Goal: Information Seeking & Learning: Learn about a topic

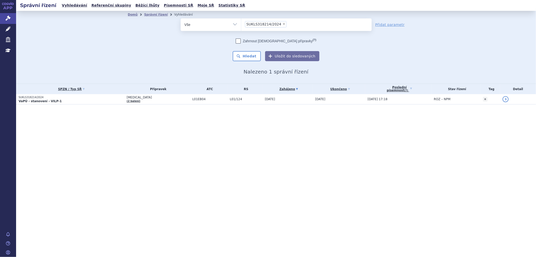
click at [283, 23] on span "×" at bounding box center [284, 23] width 3 height 3
click at [241, 23] on select "SUKLS318214/2024" at bounding box center [241, 24] width 0 height 13
select select
type input "AXITINIB"
select select "AXITINIB"
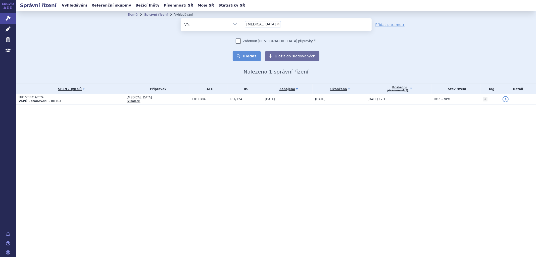
click at [253, 56] on button "Hledat" at bounding box center [247, 56] width 28 height 10
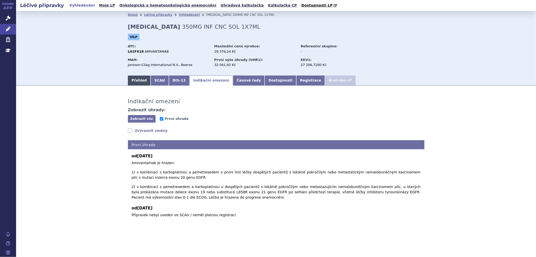
click at [136, 82] on link "Přehled" at bounding box center [139, 80] width 23 height 10
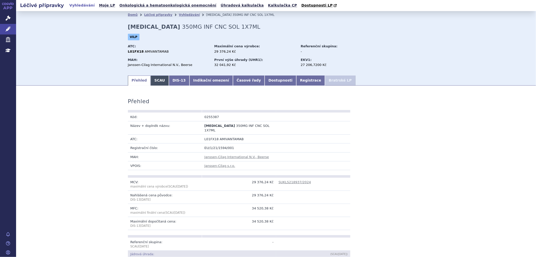
click at [154, 82] on link "SCAU" at bounding box center [160, 80] width 18 height 10
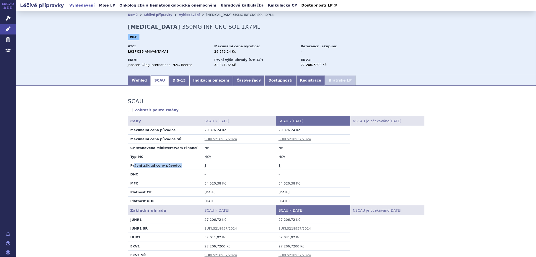
drag, startPoint x: 131, startPoint y: 167, endPoint x: 191, endPoint y: 167, distance: 59.6
click at [191, 167] on td "Právní základ ceny původce" at bounding box center [165, 165] width 74 height 9
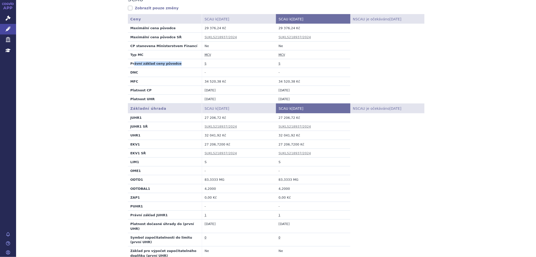
scroll to position [112, 0]
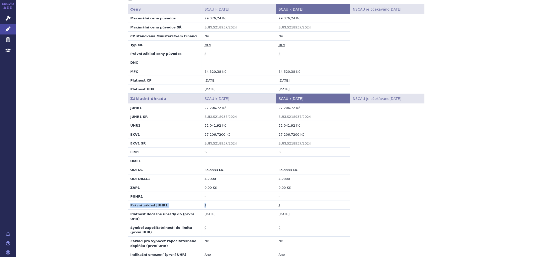
drag, startPoint x: 126, startPoint y: 207, endPoint x: 210, endPoint y: 205, distance: 84.2
click at [210, 205] on tr "Právní základ JUHR1 1 1" at bounding box center [276, 205] width 297 height 9
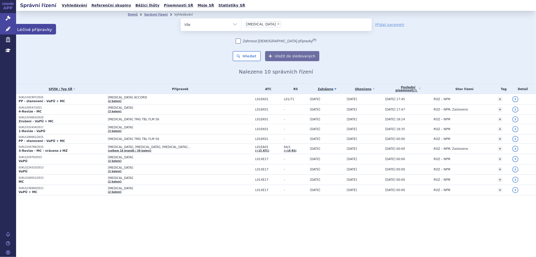
click at [8, 27] on icon at bounding box center [8, 28] width 5 height 5
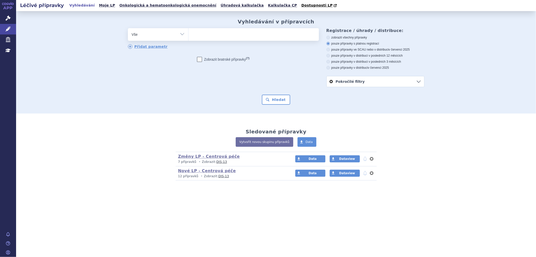
click at [227, 34] on ul at bounding box center [254, 33] width 130 height 11
click at [189, 34] on select at bounding box center [188, 34] width 0 height 13
paste input "[MEDICAL_DATA]"
type input "[MEDICAL_DATA]"
select select "[MEDICAL_DATA]"
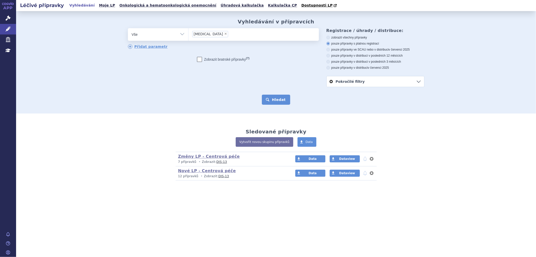
click at [274, 99] on button "Hledat" at bounding box center [276, 100] width 28 height 10
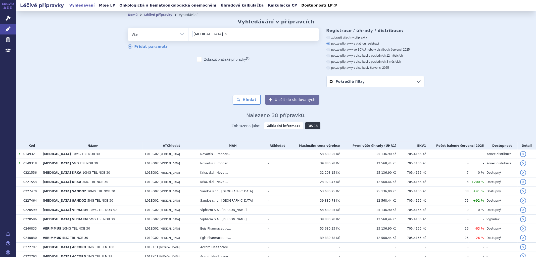
click at [224, 34] on span "×" at bounding box center [225, 33] width 3 height 3
click at [189, 34] on select "AXITINIB" at bounding box center [188, 34] width 0 height 13
select select
type input "TATICA"
select select "TATICA"
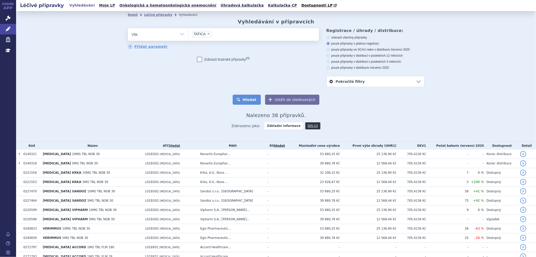
click at [249, 104] on button "Hledat" at bounding box center [247, 100] width 28 height 10
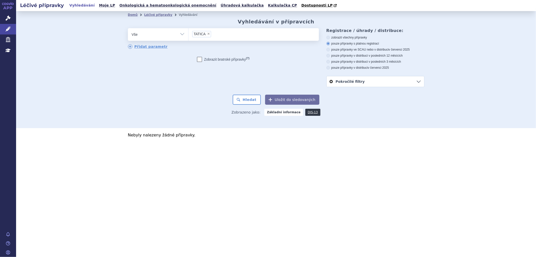
click at [220, 36] on ul "× TATICA" at bounding box center [254, 33] width 130 height 11
click at [189, 36] on select "TATICA" at bounding box center [188, 34] width 0 height 13
select select
type input "TATICA"
select select "TATICA"
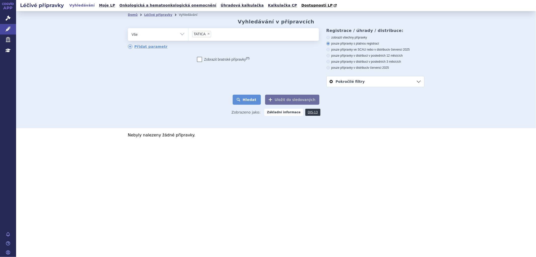
click at [248, 99] on button "Hledat" at bounding box center [247, 100] width 28 height 10
click at [12, 18] on link "Správní řízení" at bounding box center [8, 18] width 16 height 11
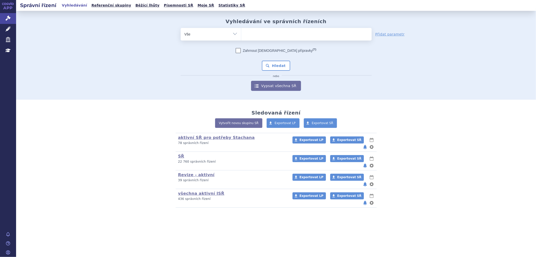
click at [257, 31] on ul at bounding box center [306, 33] width 130 height 11
click at [241, 31] on select at bounding box center [241, 34] width 0 height 13
paste input "TATICA"
type input "TATICA"
select select "TATICA"
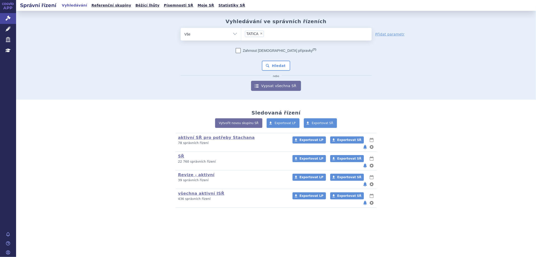
click at [272, 59] on div "Zahrnout bratrské přípravky (?) * Pozor, hledání dle vyhledávacího parametru In…" at bounding box center [276, 69] width 191 height 43
click at [276, 62] on button "Hledat" at bounding box center [276, 66] width 28 height 10
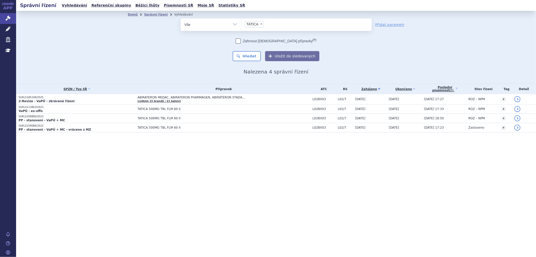
click at [261, 23] on span "×" at bounding box center [261, 23] width 3 height 3
click at [241, 23] on select "TATICA" at bounding box center [241, 24] width 0 height 13
select select
click at [5, 30] on link "Léčivé přípravky" at bounding box center [8, 29] width 16 height 11
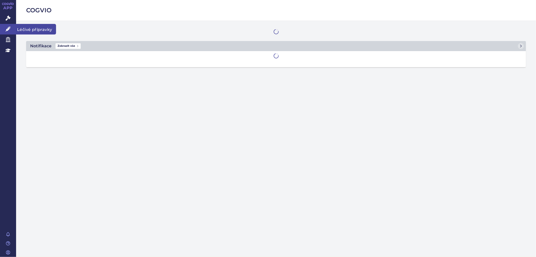
click at [11, 29] on link "Léčivé přípravky" at bounding box center [8, 29] width 16 height 11
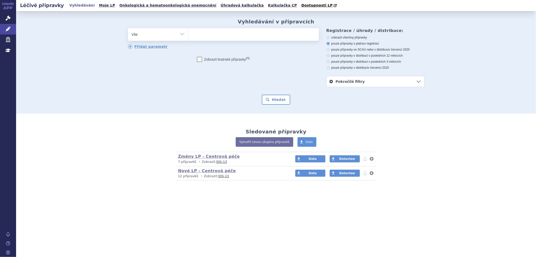
click at [225, 38] on ul at bounding box center [254, 33] width 130 height 11
click at [189, 38] on select at bounding box center [188, 34] width 0 height 13
type input "ta"
type input "tat"
type input "tati"
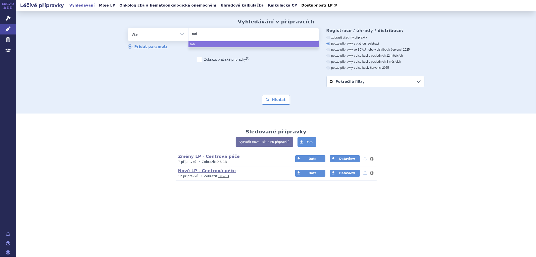
type input "tatic"
type input "tatica"
select select "tatica"
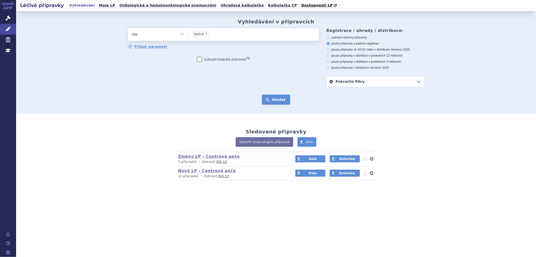
click at [275, 99] on button "Hledat" at bounding box center [276, 100] width 28 height 10
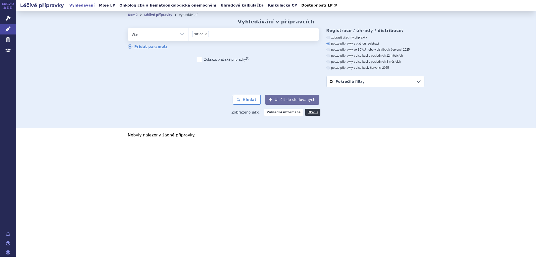
click at [329, 38] on icon at bounding box center [328, 38] width 4 height 4
click at [329, 38] on input "zobrazit všechny přípravky" at bounding box center [328, 37] width 3 height 3
radio input "true"
click at [253, 106] on div "Zobrazeno jako: Základní informace DIS-13" at bounding box center [276, 112] width 297 height 15
click at [255, 101] on button "Hledat" at bounding box center [247, 100] width 28 height 10
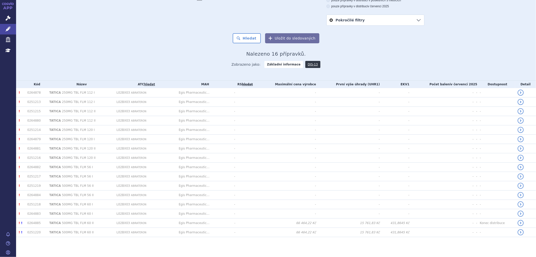
scroll to position [62, 0]
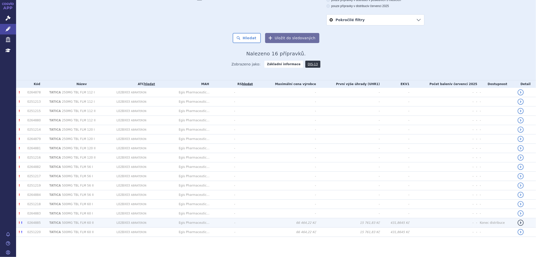
click at [190, 221] on td "Egis Pharmaceutic..." at bounding box center [203, 222] width 55 height 9
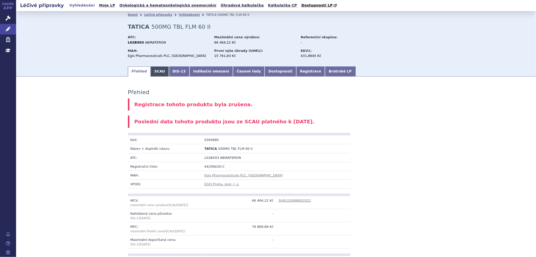
click at [155, 73] on link "SCAU" at bounding box center [160, 71] width 18 height 10
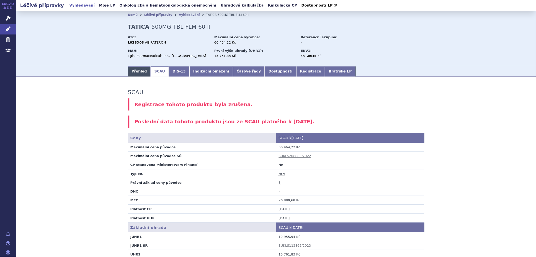
click at [138, 71] on link "Přehled" at bounding box center [139, 71] width 23 height 10
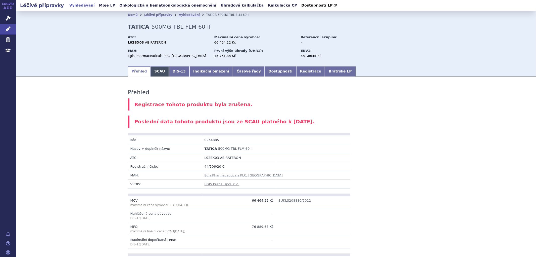
click at [151, 73] on link "SCAU" at bounding box center [160, 71] width 18 height 10
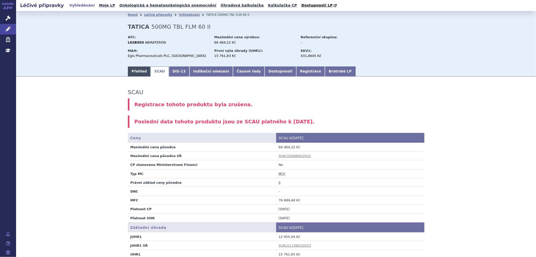
click at [140, 75] on link "Přehled" at bounding box center [139, 71] width 23 height 10
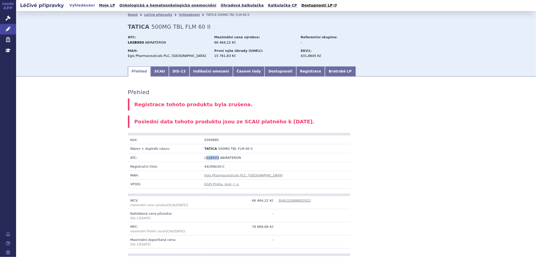
drag, startPoint x: 204, startPoint y: 159, endPoint x: 207, endPoint y: 157, distance: 3.6
click at [214, 159] on span "L02BX03" at bounding box center [212, 158] width 15 height 4
click at [197, 156] on td "ATC:" at bounding box center [165, 157] width 74 height 9
click at [173, 75] on link "DIS-13" at bounding box center [179, 71] width 21 height 10
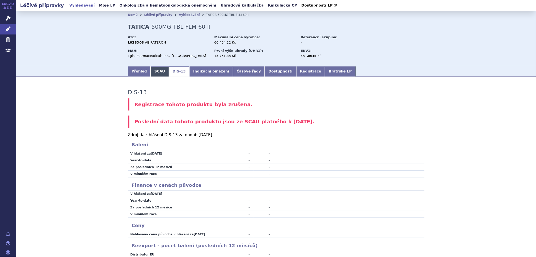
click at [162, 72] on link "SCAU" at bounding box center [160, 71] width 18 height 10
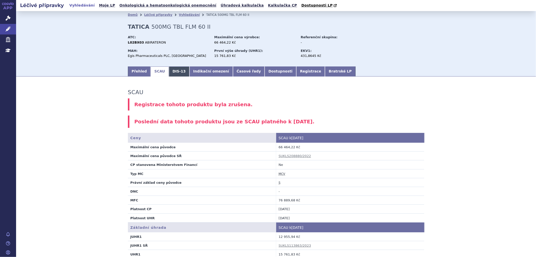
click at [169, 76] on link "DIS-13" at bounding box center [179, 71] width 21 height 10
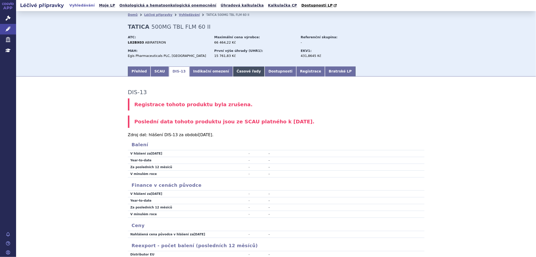
click at [233, 71] on link "Časové řady" at bounding box center [249, 71] width 32 height 10
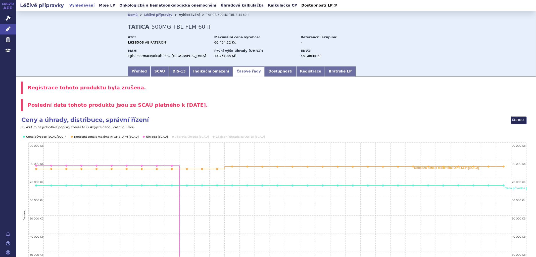
click at [179, 15] on link "Vyhledávání" at bounding box center [189, 15] width 21 height 4
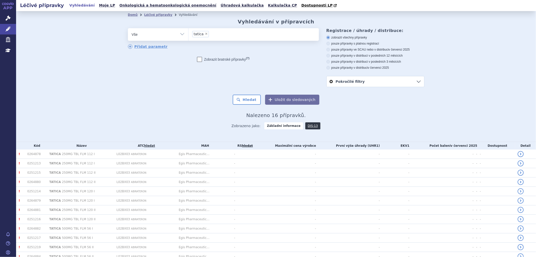
click at [205, 34] on span "×" at bounding box center [206, 33] width 3 height 3
click at [189, 34] on select "tatica" at bounding box center [188, 34] width 0 height 13
select select
type input "BRAFTOVI"
select select "BRAFTOVI"
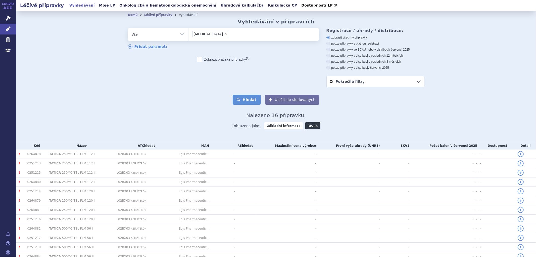
click at [254, 101] on button "Hledat" at bounding box center [247, 100] width 28 height 10
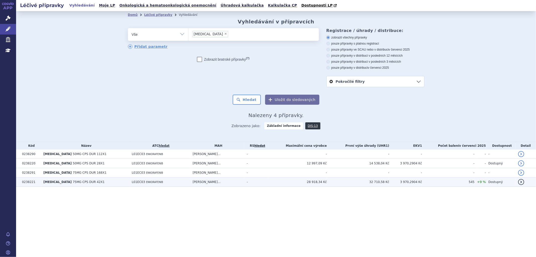
click at [97, 186] on td "BRAFTOVI 75MG CPS DUR 42X1" at bounding box center [85, 181] width 88 height 9
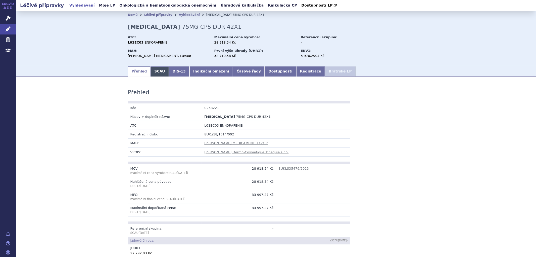
click at [152, 72] on link "SCAU" at bounding box center [160, 71] width 18 height 10
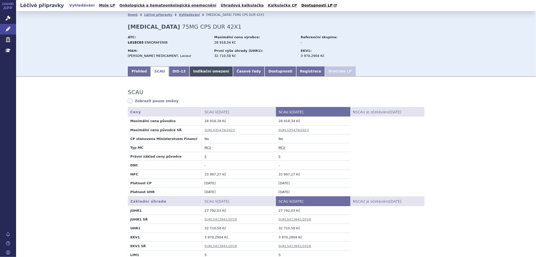
click at [206, 70] on link "Indikační omezení" at bounding box center [211, 71] width 43 height 10
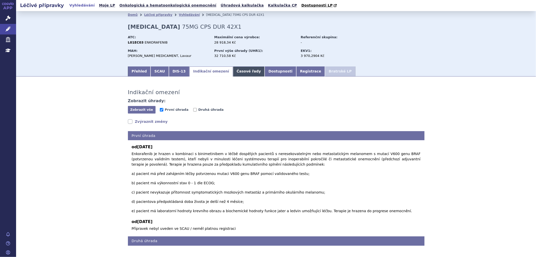
click at [233, 70] on link "Časové řady" at bounding box center [249, 71] width 32 height 10
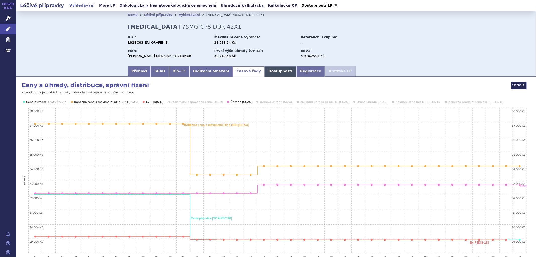
click at [265, 73] on link "Dostupnosti" at bounding box center [281, 71] width 32 height 10
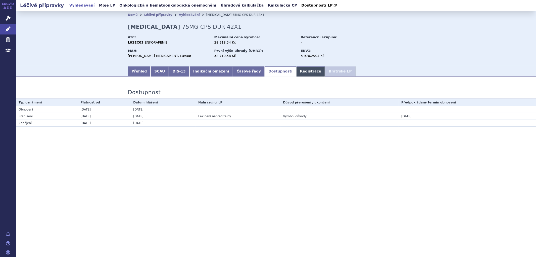
click at [296, 73] on link "Registrace" at bounding box center [310, 71] width 29 height 10
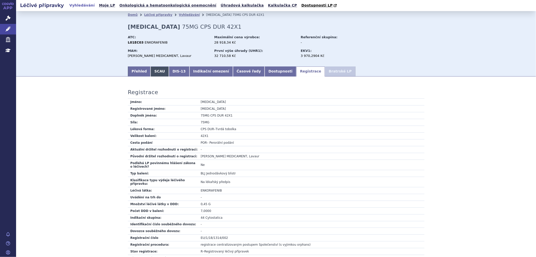
click at [151, 72] on link "SCAU" at bounding box center [160, 71] width 18 height 10
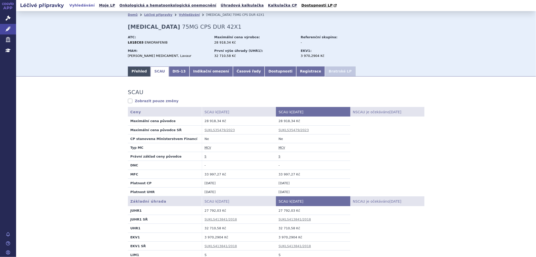
click at [138, 70] on link "Přehled" at bounding box center [139, 71] width 23 height 10
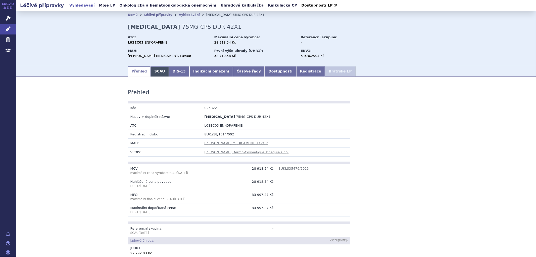
click at [152, 72] on link "SCAU" at bounding box center [160, 71] width 18 height 10
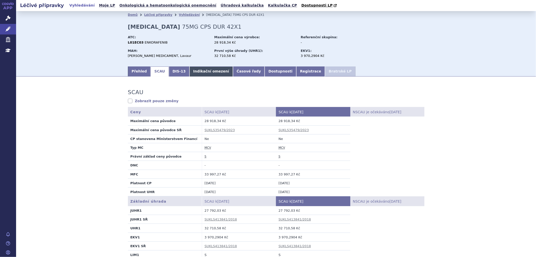
click at [211, 71] on link "Indikační omezení" at bounding box center [211, 71] width 43 height 10
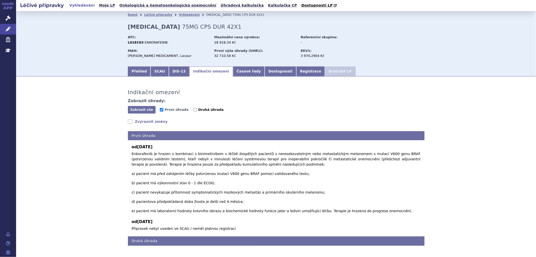
click at [193, 108] on label "Druhá úhrada" at bounding box center [208, 109] width 30 height 5
click at [193, 108] on input "Druhá úhrada" at bounding box center [195, 110] width 4 height 4
checkbox input "true"
click at [165, 109] on span "První úhrada" at bounding box center [177, 110] width 24 height 4
click at [163, 109] on input "První úhrada" at bounding box center [162, 110] width 4 height 4
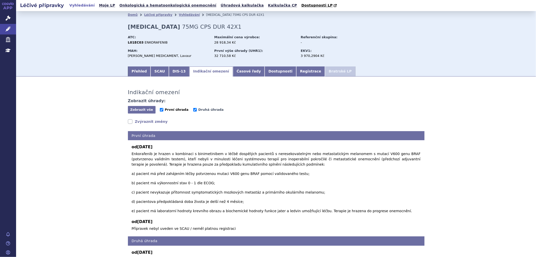
checkbox input "false"
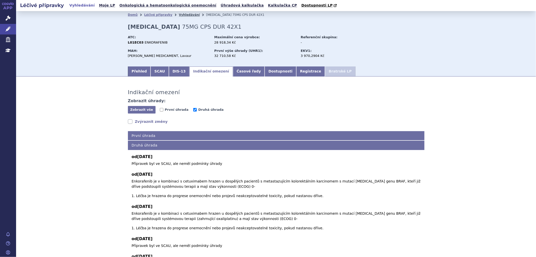
click at [183, 16] on link "Vyhledávání" at bounding box center [189, 15] width 21 height 4
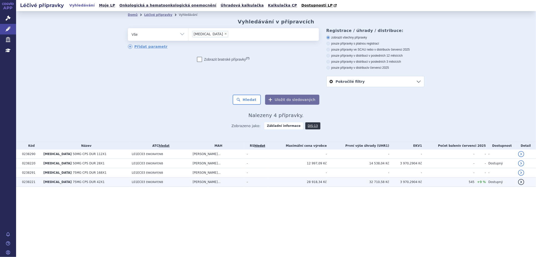
click at [52, 183] on span "[MEDICAL_DATA]" at bounding box center [57, 182] width 28 height 4
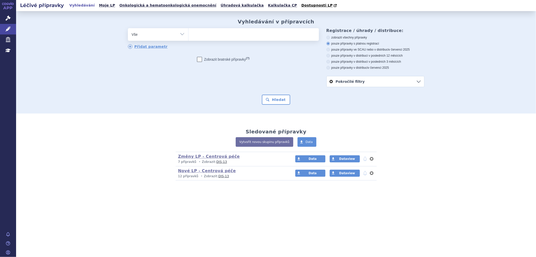
drag, startPoint x: 243, startPoint y: 39, endPoint x: 242, endPoint y: 36, distance: 2.8
click at [243, 39] on ul at bounding box center [254, 33] width 130 height 11
click at [189, 39] on select at bounding box center [188, 34] width 0 height 13
type input "RY"
type input "RYB"
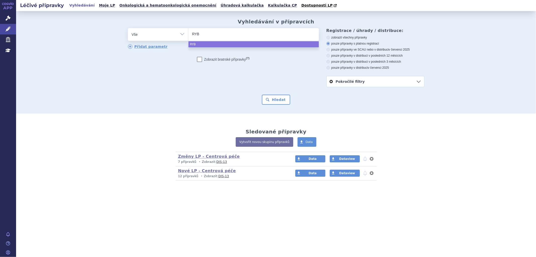
type input "RYBR"
type input "RYBRE"
type input "RYBREVA"
type input "RYBREVAN"
type input "[MEDICAL_DATA]"
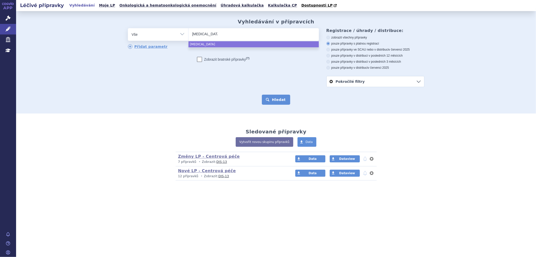
select select "[MEDICAL_DATA]"
click at [282, 98] on button "Hledat" at bounding box center [276, 100] width 28 height 10
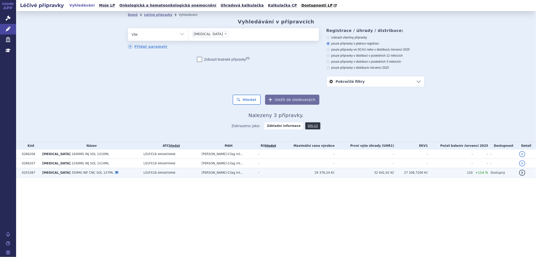
click at [115, 173] on div "V" at bounding box center [117, 172] width 4 height 3
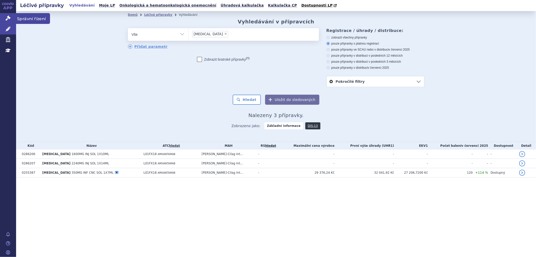
click at [8, 19] on icon at bounding box center [8, 18] width 5 height 5
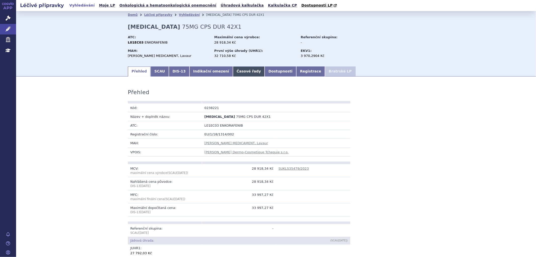
click at [233, 71] on link "Časové řady" at bounding box center [249, 71] width 32 height 10
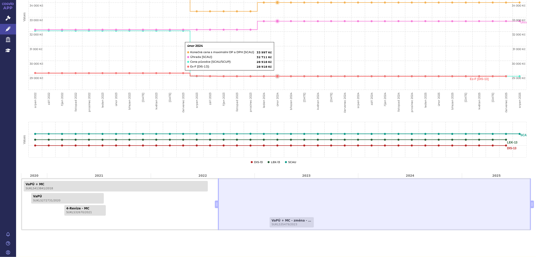
scroll to position [167, 0]
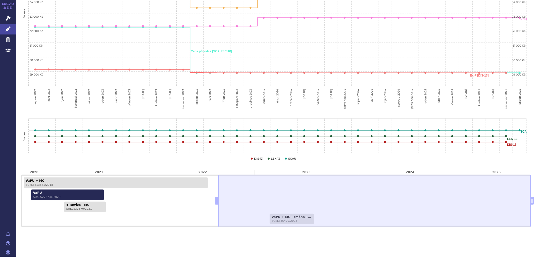
click at [84, 192] on link "VaPÚ SUKLS272731/2020" at bounding box center [67, 194] width 73 height 11
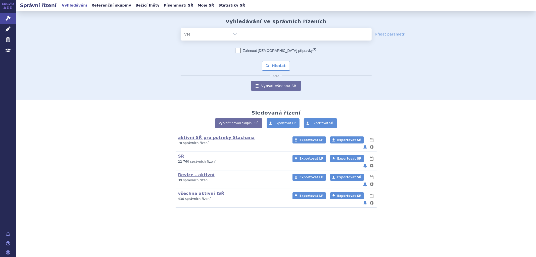
click at [247, 35] on input "search" at bounding box center [246, 33] width 3 height 6
type input "br"
type input "bra"
type input "braf"
type input "braft"
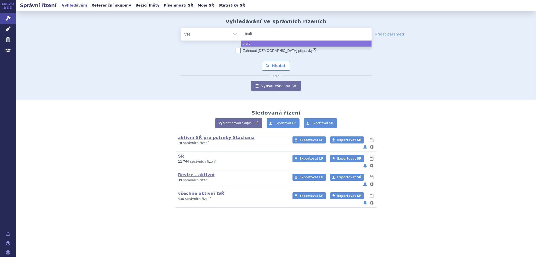
type input "brafto"
type input "braftovi"
select select "braftovi"
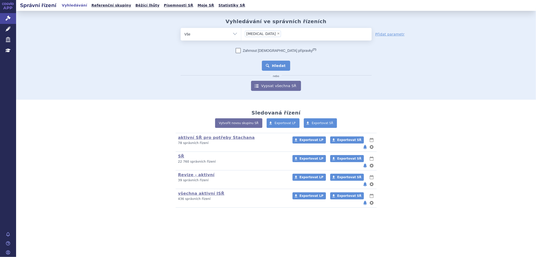
drag, startPoint x: 270, startPoint y: 64, endPoint x: 269, endPoint y: 66, distance: 2.8
click at [270, 64] on button "Hledat" at bounding box center [276, 66] width 28 height 10
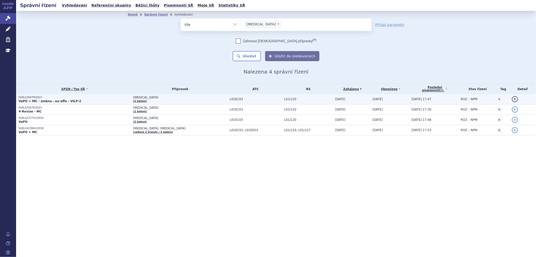
click at [182, 99] on span "[MEDICAL_DATA]" at bounding box center [180, 98] width 94 height 4
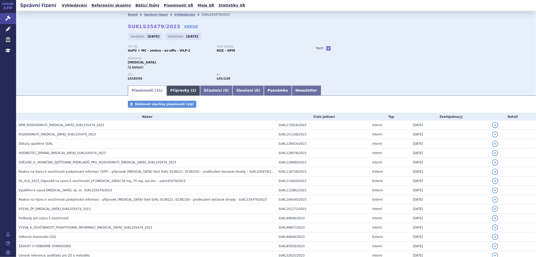
click at [172, 92] on link "Přípravky ( 2 )" at bounding box center [183, 90] width 33 height 10
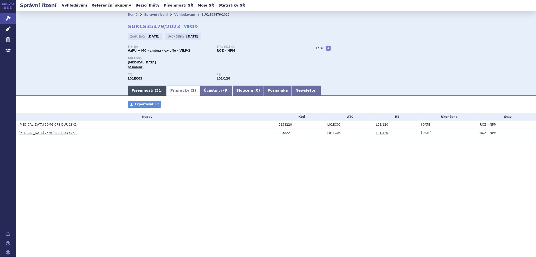
click at [146, 93] on link "Písemnosti ( 31 )" at bounding box center [147, 90] width 39 height 10
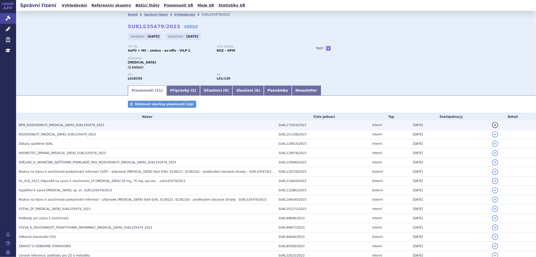
click at [81, 126] on span "NPM_ROZHODNUTÍ_BRAFTOVI_SUKLS35479_2023" at bounding box center [61, 125] width 85 height 4
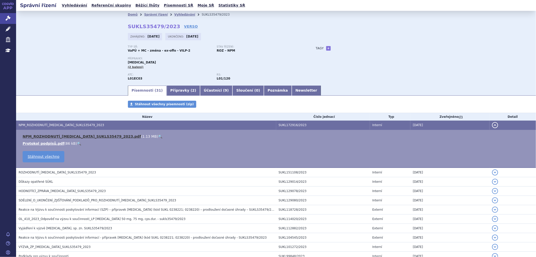
click at [83, 137] on link "NPM_ROZHODNUTÍ_BRAFTOVI_SUKLS35479_2023.pdf" at bounding box center [82, 136] width 118 height 4
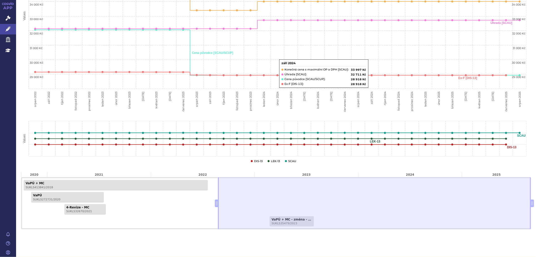
scroll to position [167, 0]
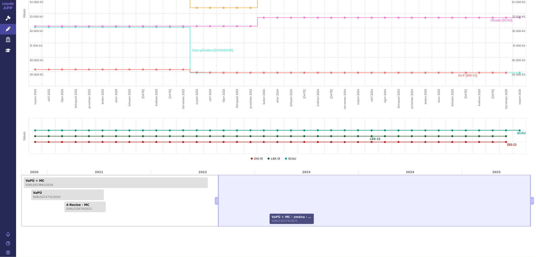
click at [277, 222] on span "SUKLS35479/2023" at bounding box center [292, 220] width 40 height 3
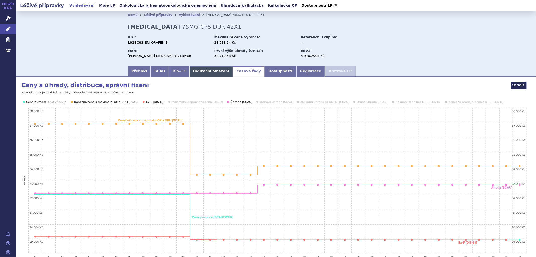
click at [190, 69] on link "Indikační omezení" at bounding box center [211, 71] width 43 height 10
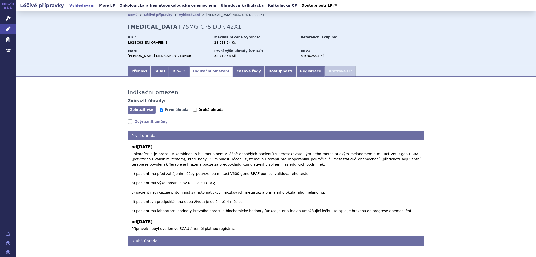
click at [193, 110] on input "Druhá úhrada" at bounding box center [195, 110] width 4 height 4
checkbox input "true"
click at [165, 109] on span "První úhrada" at bounding box center [177, 110] width 24 height 4
click at [163, 109] on input "První úhrada" at bounding box center [162, 110] width 4 height 4
checkbox input "false"
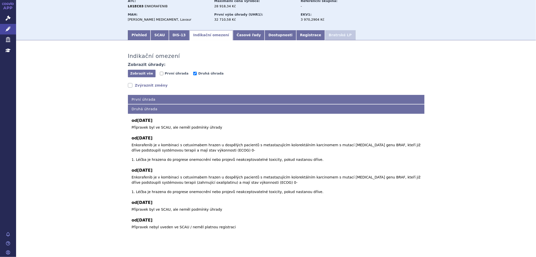
scroll to position [37, 0]
